Goal: Task Accomplishment & Management: Use online tool/utility

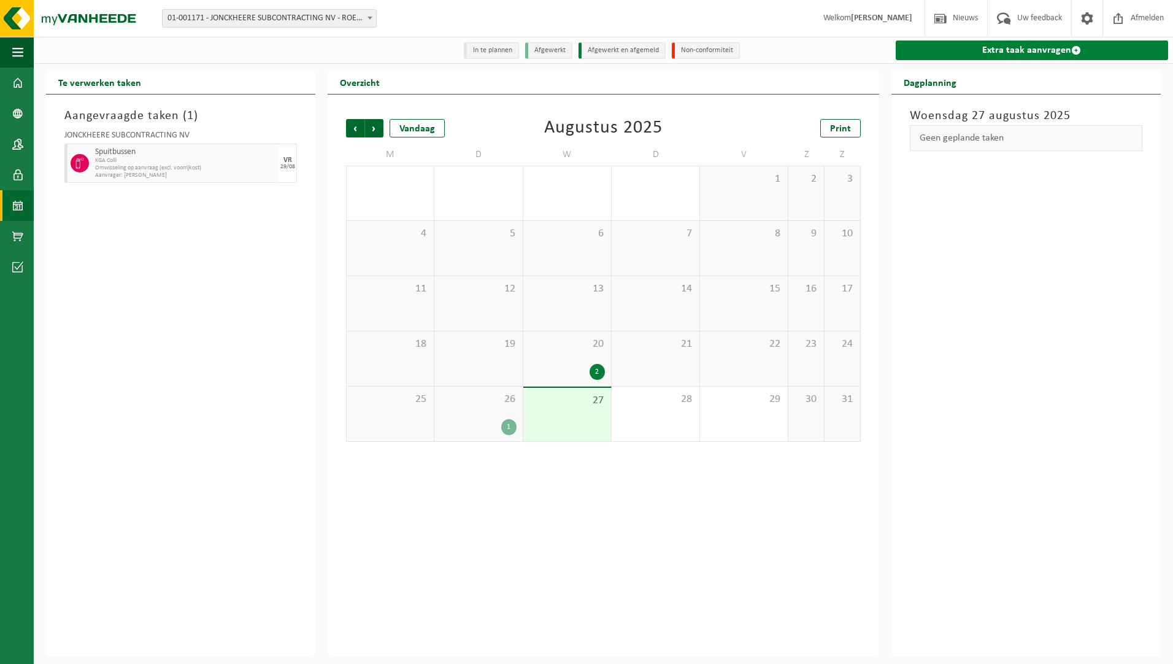
click at [1073, 45] on link "Extra taak aanvragen" at bounding box center [1032, 51] width 273 height 20
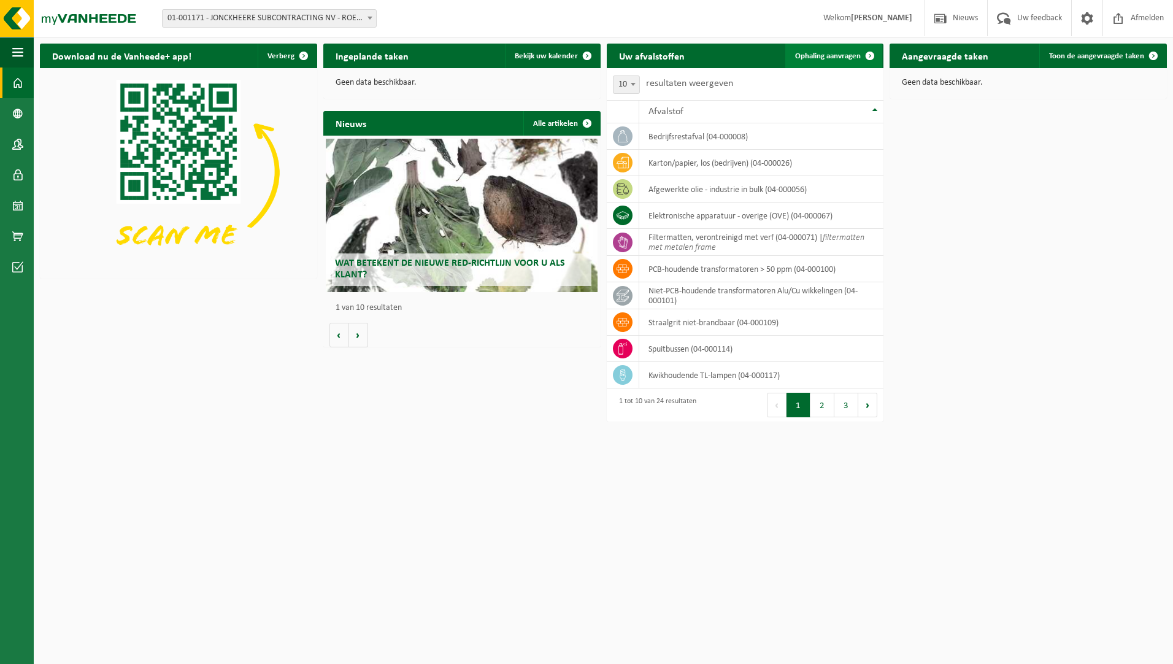
click at [846, 50] on link "Ophaling aanvragen" at bounding box center [834, 56] width 97 height 25
click at [853, 53] on span "Ophaling aanvragen" at bounding box center [828, 56] width 66 height 8
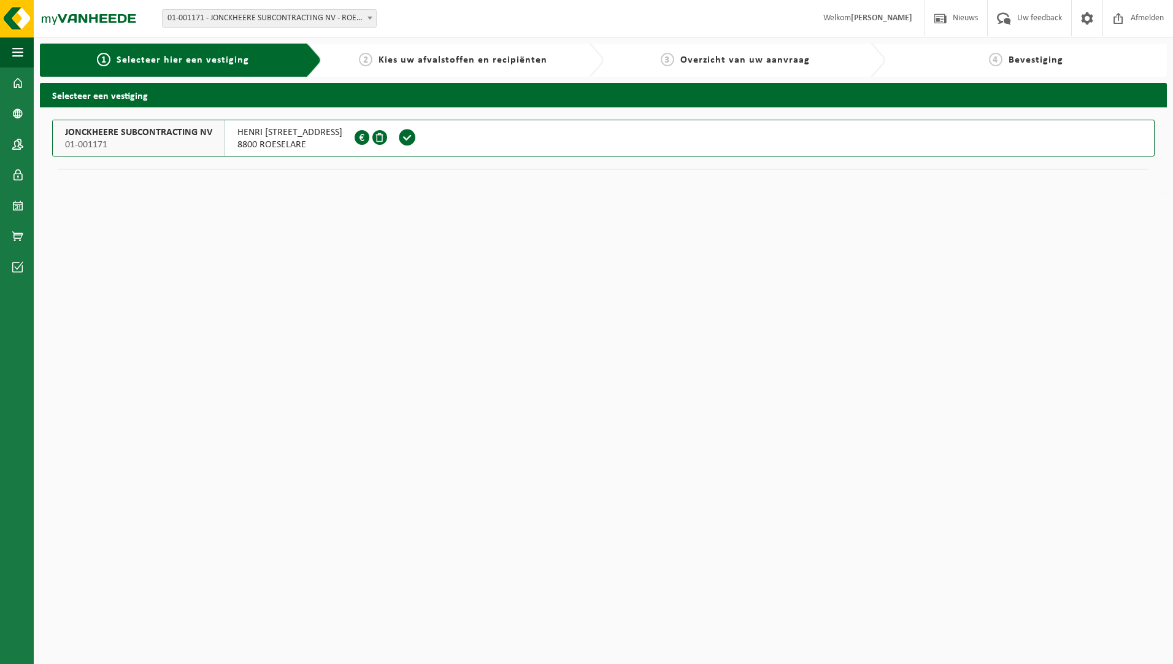
click at [317, 147] on span "8800 ROESELARE" at bounding box center [290, 145] width 105 height 12
click at [315, 148] on span "8800 ROESELARE" at bounding box center [290, 145] width 105 height 12
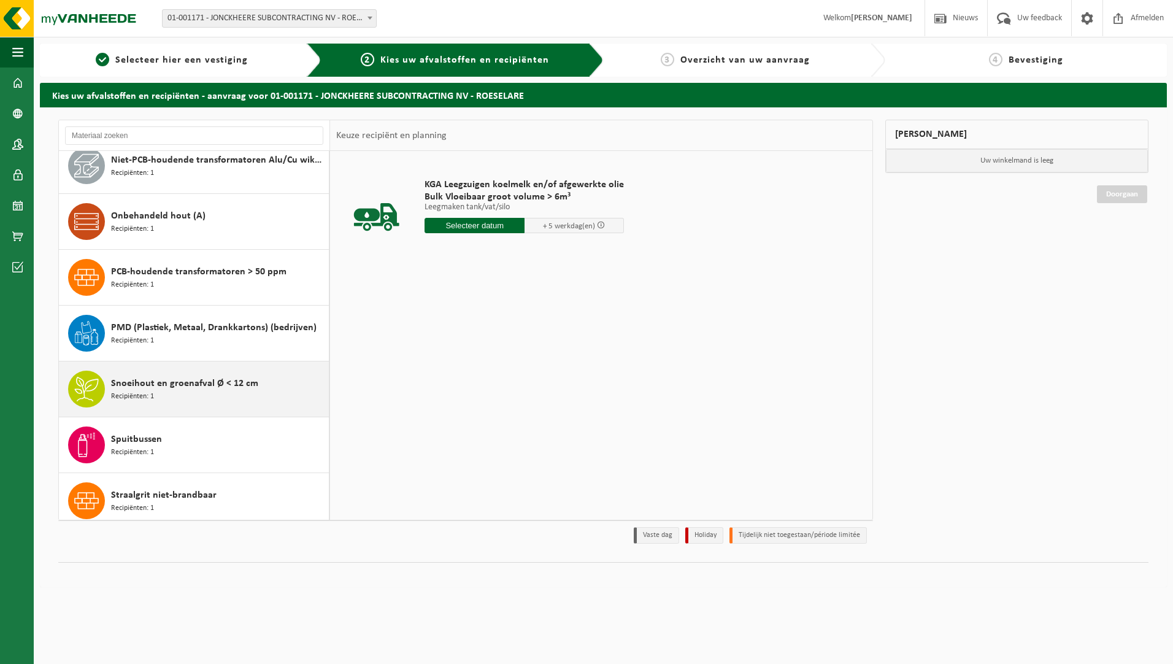
click at [188, 376] on span "Snoeihout en groenafval Ø < 12 cm" at bounding box center [184, 383] width 147 height 15
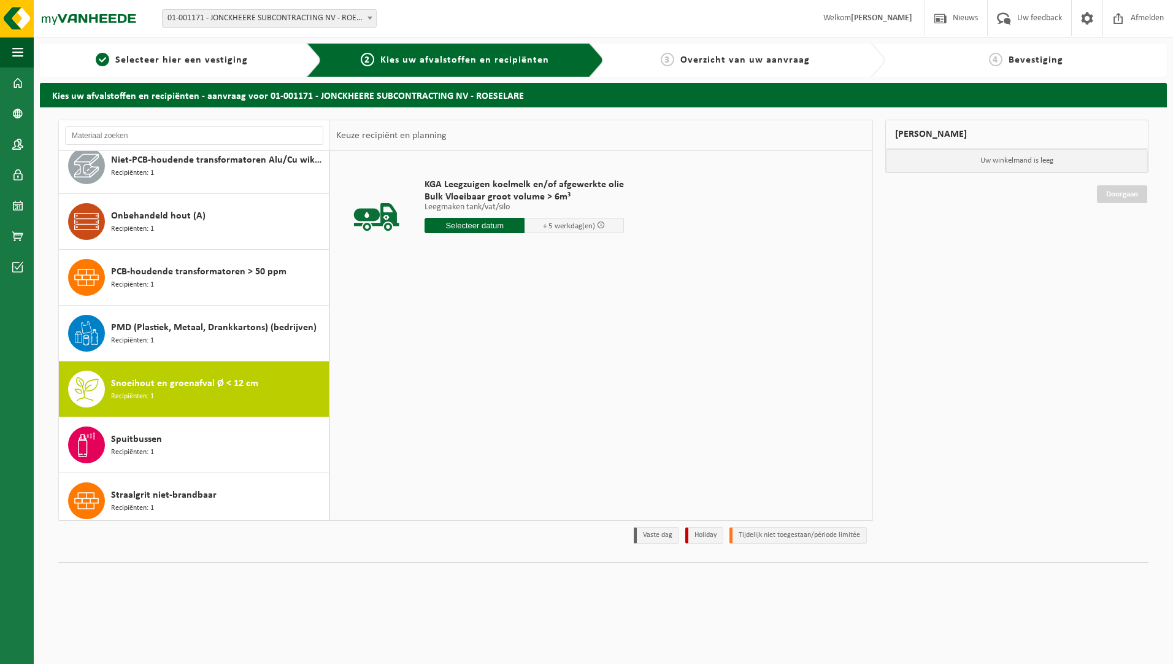
scroll to position [916, 0]
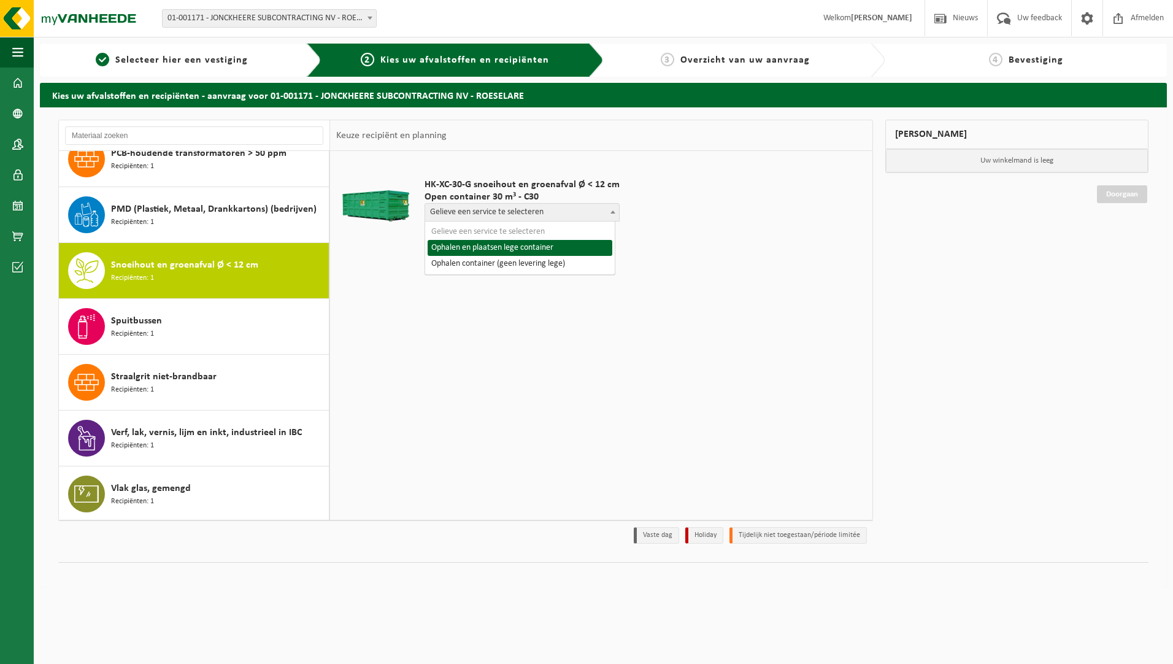
click at [598, 211] on span "Gelieve een service te selecteren" at bounding box center [522, 212] width 194 height 17
select select "P2PL-VEL-098237_HK-XC-30-GN-00_04-000146_46"
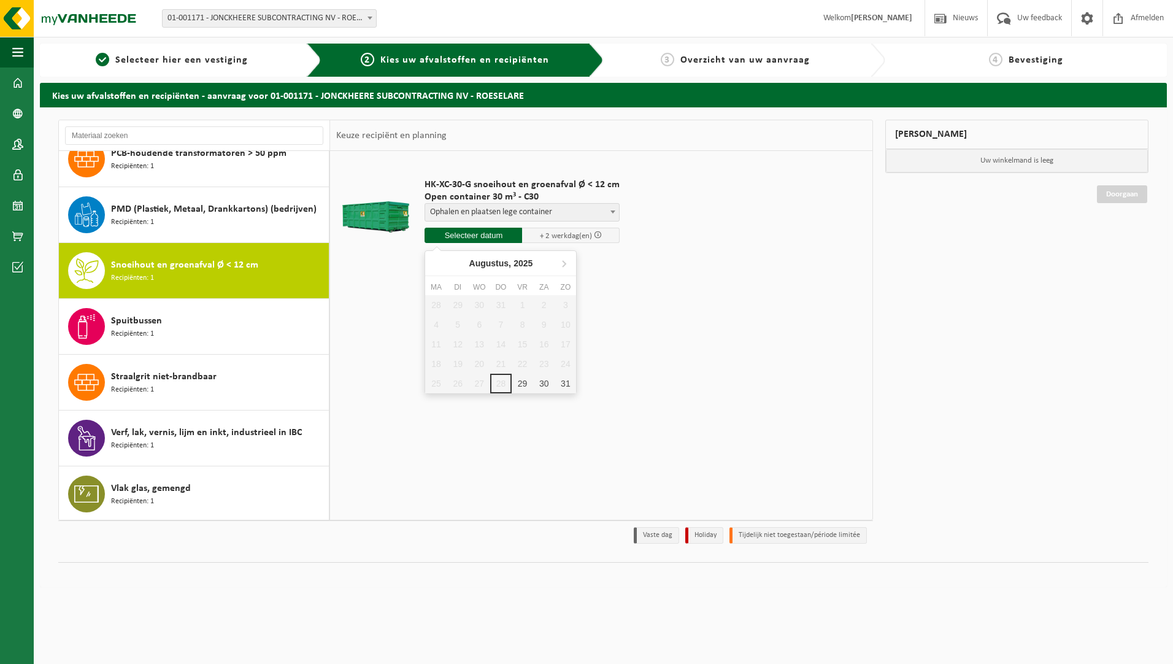
click at [465, 234] on input "text" at bounding box center [474, 235] width 98 height 15
click at [565, 258] on icon at bounding box center [564, 263] width 20 height 20
click at [438, 305] on div "1" at bounding box center [435, 305] width 21 height 20
type input "Van 2025-09-01"
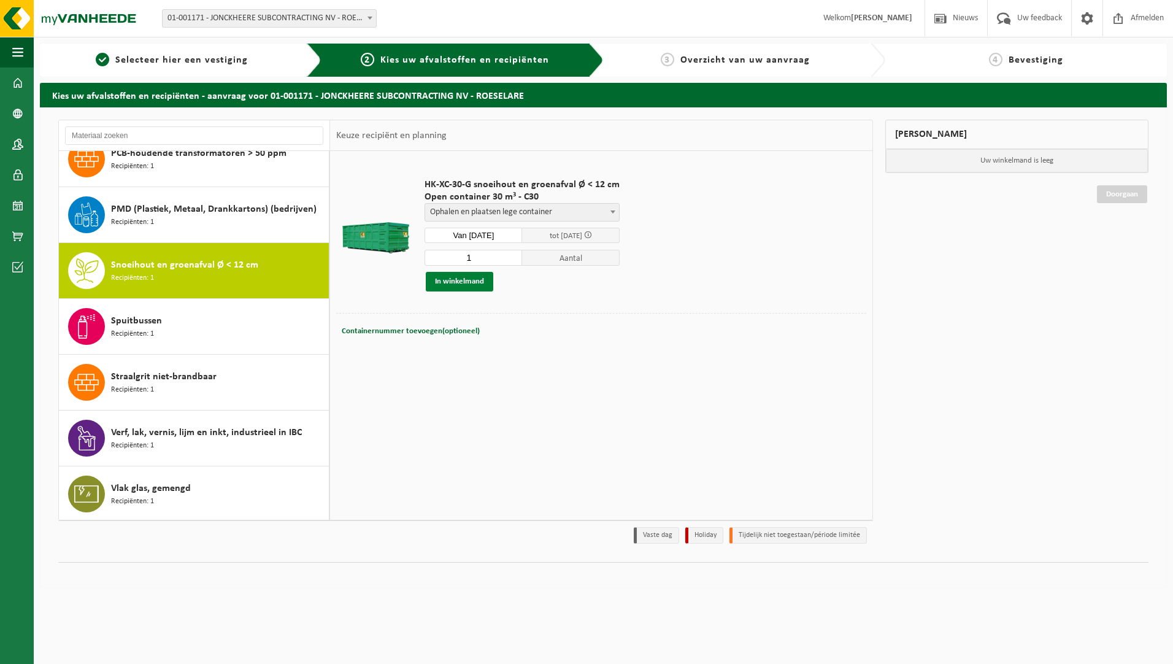
click at [477, 279] on button "In winkelmand" at bounding box center [460, 282] width 68 height 20
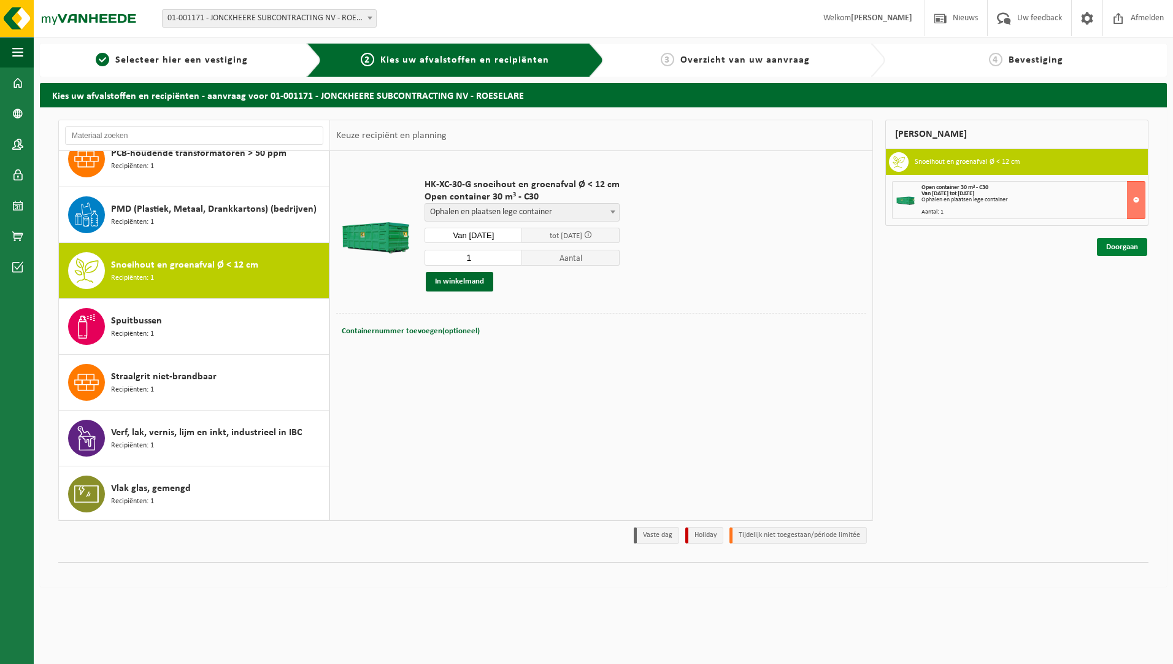
click at [1136, 247] on link "Doorgaan" at bounding box center [1122, 247] width 50 height 18
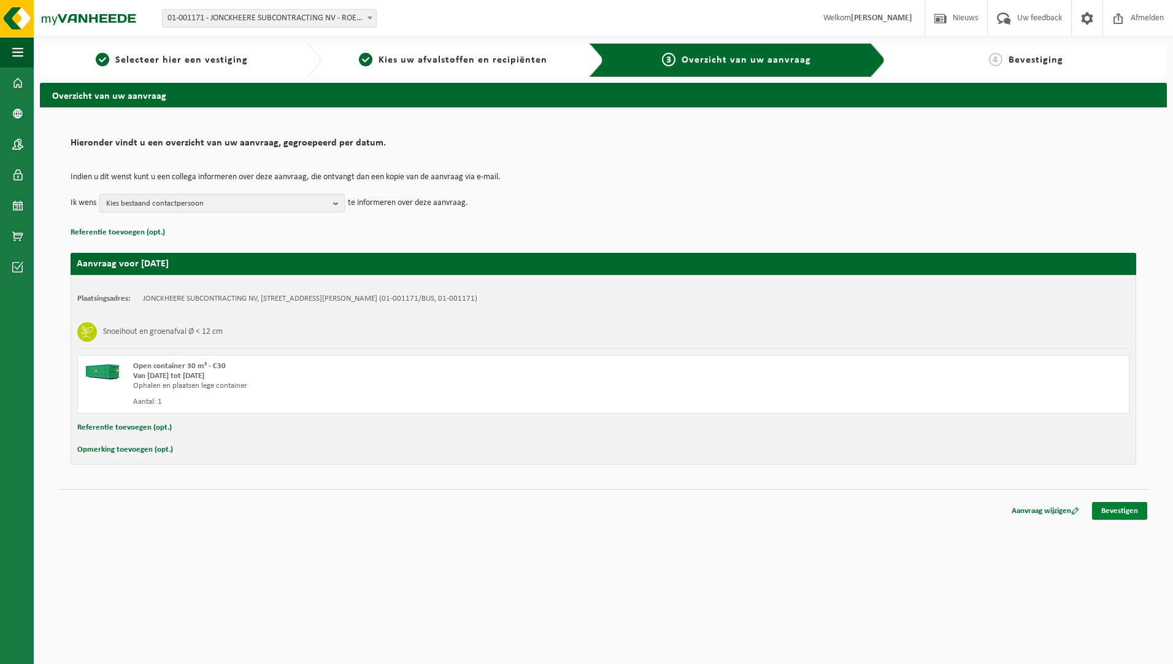
click at [1125, 511] on link "Bevestigen" at bounding box center [1119, 511] width 55 height 18
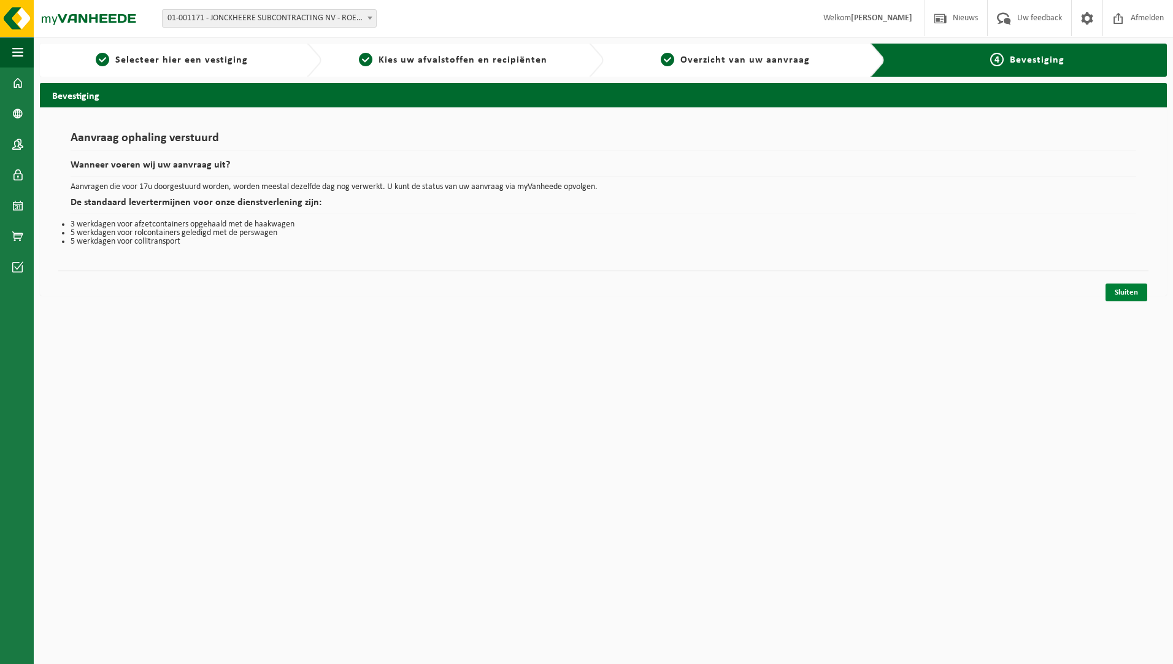
click at [1133, 293] on link "Sluiten" at bounding box center [1127, 293] width 42 height 18
